Goal: Task Accomplishment & Management: Manage account settings

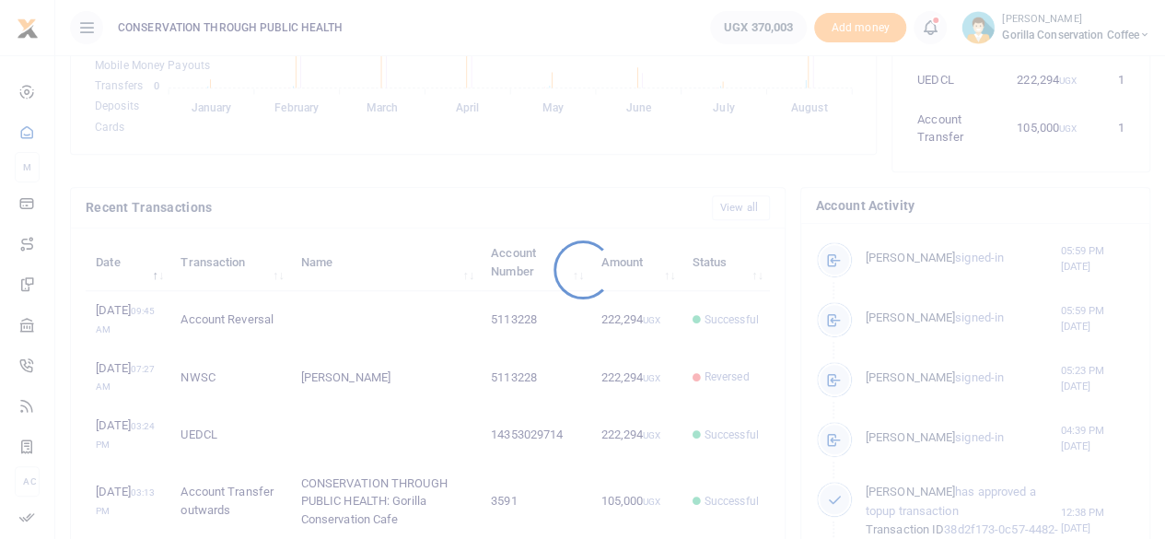
scroll to position [244, 214]
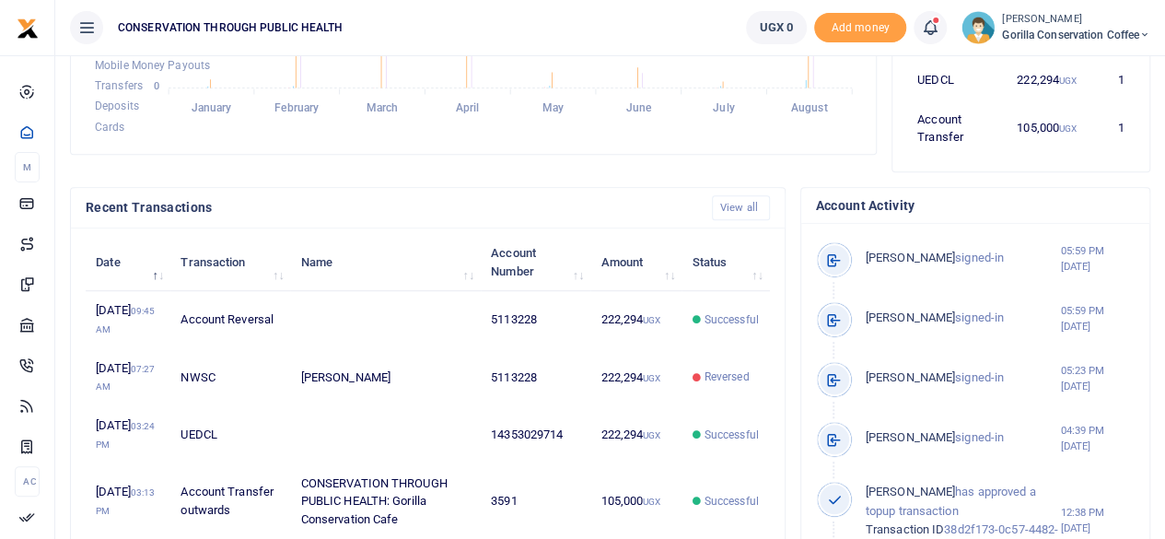
click at [1054, 27] on span "Gorilla Conservation Coffee" at bounding box center [1076, 35] width 148 height 17
click at [1045, 69] on link "Switch accounts" at bounding box center [1082, 67] width 146 height 26
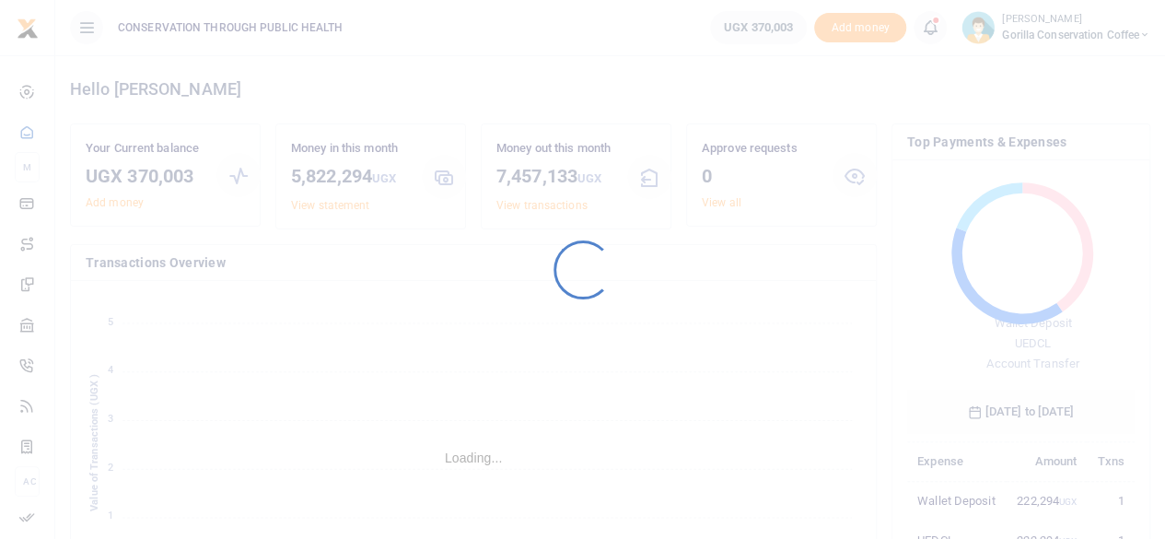
scroll to position [244, 214]
